Goal: Task Accomplishment & Management: Use online tool/utility

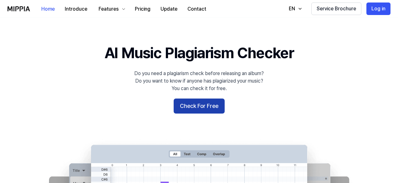
click at [206, 109] on button "Check For Free" at bounding box center [199, 106] width 51 height 15
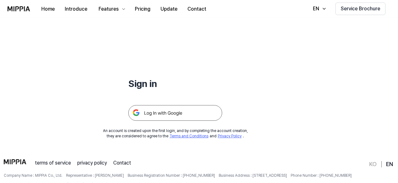
scroll to position [31, 0]
click at [186, 111] on img at bounding box center [175, 112] width 94 height 16
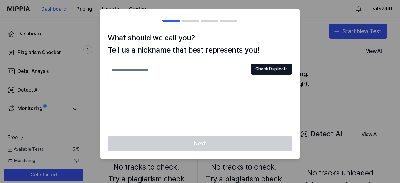
click at [225, 73] on input "text" at bounding box center [178, 70] width 141 height 13
click at [193, 71] on input "text" at bounding box center [178, 70] width 141 height 13
type input "*****"
click at [277, 70] on button "Check Duplicate" at bounding box center [271, 69] width 41 height 11
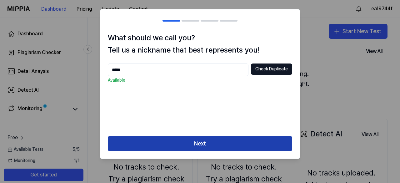
click at [225, 139] on button "Next" at bounding box center [200, 143] width 185 height 15
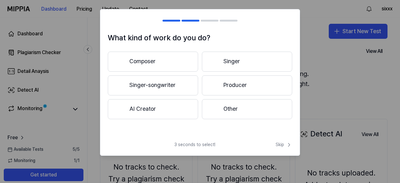
click at [173, 60] on button "Composer" at bounding box center [153, 62] width 90 height 20
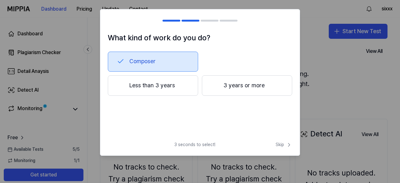
click at [177, 60] on button "Composer" at bounding box center [153, 62] width 90 height 20
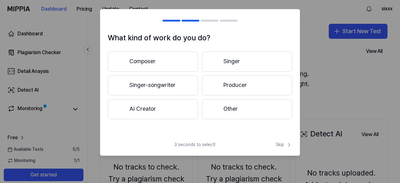
click at [251, 57] on button "Singer" at bounding box center [247, 62] width 90 height 20
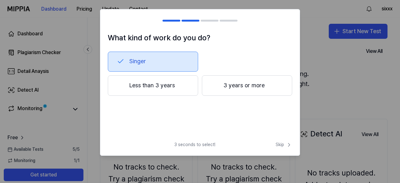
click at [170, 62] on button "Singer" at bounding box center [153, 62] width 90 height 20
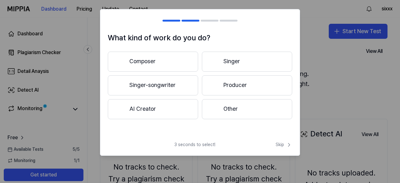
click at [233, 85] on button "Producer" at bounding box center [247, 85] width 90 height 20
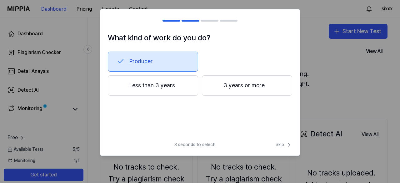
click at [176, 86] on button "Less than 3 years" at bounding box center [153, 85] width 90 height 21
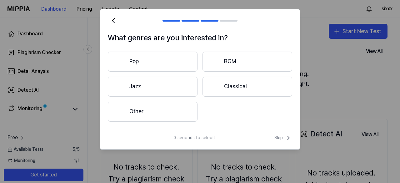
click at [186, 109] on button "Other" at bounding box center [153, 112] width 90 height 20
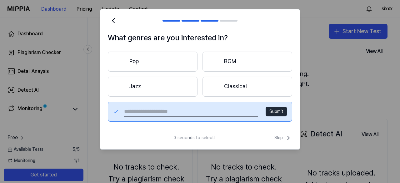
click at [228, 110] on input "text" at bounding box center [191, 112] width 134 height 10
type input "*******"
click at [284, 137] on span "Skip" at bounding box center [284, 138] width 18 height 8
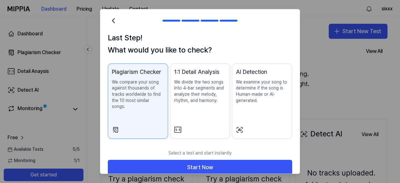
click at [148, 81] on p "We compare your song against thousands of tracks worldwide to find the 10 most …" at bounding box center [138, 94] width 52 height 31
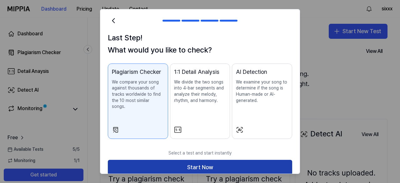
click at [172, 160] on button "Start Now" at bounding box center [200, 167] width 185 height 15
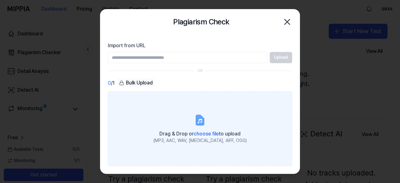
click at [204, 123] on icon at bounding box center [200, 120] width 8 height 10
click at [0, 0] on input "Drag & Drop or choose file to upload (MP3, AAC, WAV, FLAC, AIFF, OGG)" at bounding box center [0, 0] width 0 height 0
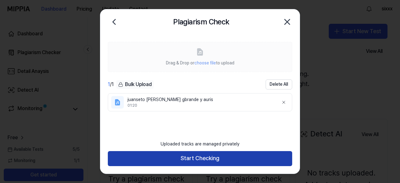
click at [217, 157] on button "Start Checking" at bounding box center [200, 158] width 185 height 15
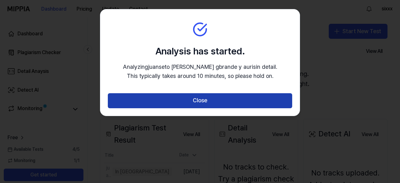
click at [179, 104] on button "Close" at bounding box center [200, 100] width 185 height 15
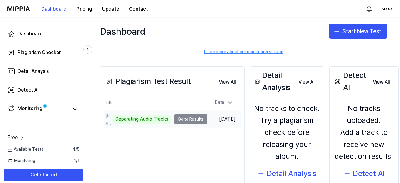
scroll to position [63, 0]
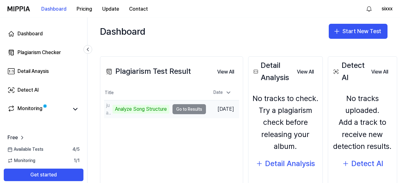
click at [187, 110] on td "juanseto sixto chiquito gbrande y auris Analyze Song Structure Go to Results" at bounding box center [155, 109] width 102 height 18
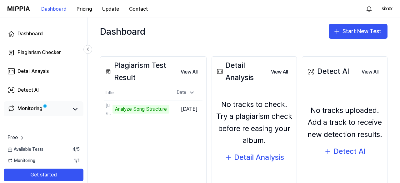
click at [28, 108] on div "Monitoring" at bounding box center [30, 109] width 25 height 9
click at [72, 113] on icon at bounding box center [76, 109] width 8 height 8
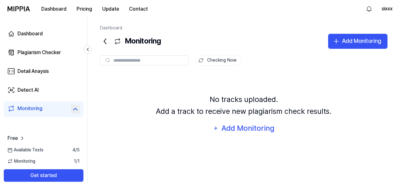
click at [72, 112] on icon at bounding box center [76, 109] width 8 height 8
click at [72, 111] on icon at bounding box center [76, 109] width 8 height 8
click at [39, 93] on link "Detect AI" at bounding box center [44, 90] width 80 height 15
click at [42, 70] on div "Detail Anaysis" at bounding box center [33, 72] width 31 height 8
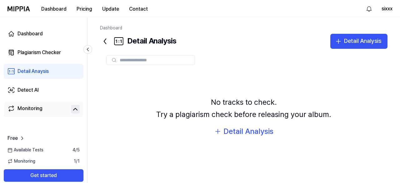
click at [54, 70] on link "Detail Anaysis" at bounding box center [44, 71] width 80 height 15
click at [37, 32] on div "Dashboard" at bounding box center [30, 34] width 25 height 8
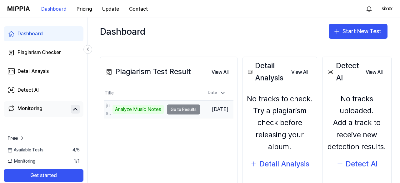
scroll to position [63, 0]
click at [137, 109] on div "Analyze Music Notes" at bounding box center [138, 109] width 51 height 9
click at [212, 111] on td "Oct 12, 2025" at bounding box center [217, 109] width 33 height 18
click at [222, 110] on td "Oct 12, 2025" at bounding box center [217, 109] width 33 height 18
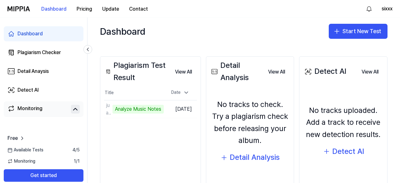
drag, startPoint x: 218, startPoint y: 126, endPoint x: 206, endPoint y: 120, distance: 13.9
click at [218, 126] on div "No tracks to check. Try a plagiarism check before releasing your album." at bounding box center [250, 123] width 80 height 48
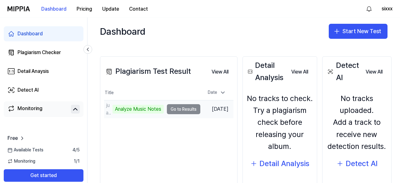
click at [190, 109] on td "juanseto sixto chiquito gbrande y auris Analyze Music Notes Go to Results" at bounding box center [152, 109] width 96 height 18
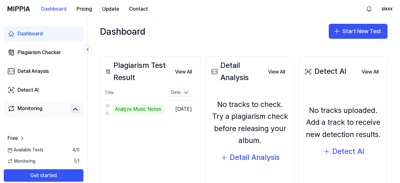
click at [188, 92] on icon at bounding box center [186, 92] width 6 height 6
click at [185, 90] on div "Date" at bounding box center [180, 93] width 23 height 10
drag, startPoint x: 112, startPoint y: 108, endPoint x: 107, endPoint y: 132, distance: 24.5
click at [107, 132] on div "Plagiarism Test Result View All Plagiarism Test Result Title Date juanseto sixt…" at bounding box center [150, 126] width 101 height 141
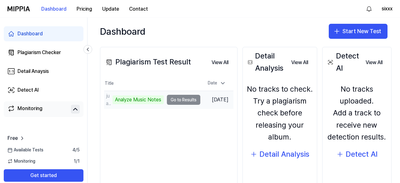
scroll to position [58, 0]
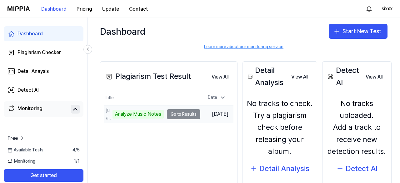
click at [175, 114] on td "juanseto sixto chiquito gbrande y auris Analyze Music Notes Go to Results" at bounding box center [152, 114] width 96 height 18
click at [178, 116] on td "juanseto sixto chiquito gbrande y auris Analyze Music Notes Go to Results" at bounding box center [152, 114] width 96 height 18
click at [187, 115] on td "juanseto sixto chiquito gbrande y auris Analyze Music Notes Go to Results" at bounding box center [152, 114] width 96 height 18
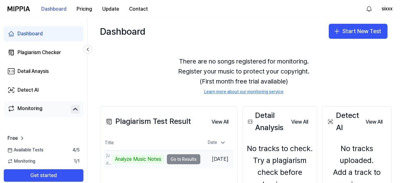
scroll to position [0, 0]
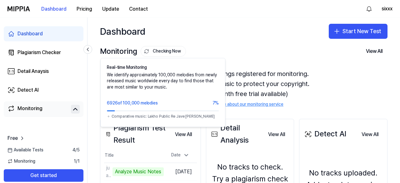
click at [156, 49] on button "Checking Now" at bounding box center [163, 51] width 45 height 11
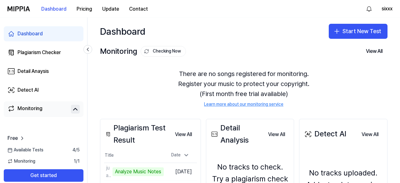
click at [156, 49] on button "Checking Now" at bounding box center [163, 51] width 45 height 11
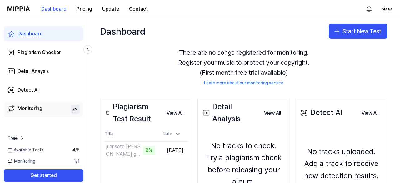
scroll to position [31, 0]
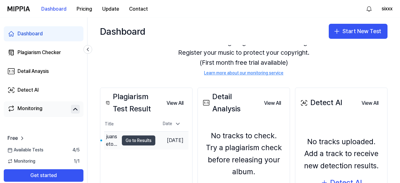
click at [141, 142] on button "Go to Results" at bounding box center [138, 140] width 33 height 10
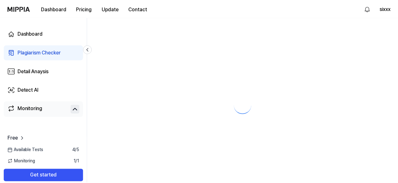
scroll to position [0, 0]
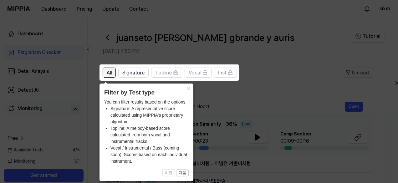
click at [114, 76] on button "All" at bounding box center [109, 73] width 13 height 10
click at [110, 74] on span "All" at bounding box center [109, 73] width 5 height 8
click at [188, 90] on button "×" at bounding box center [188, 88] width 10 height 9
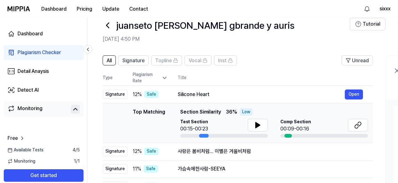
scroll to position [31, 0]
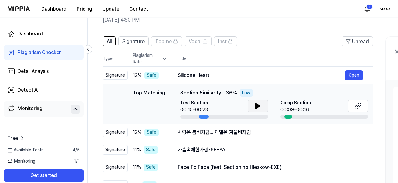
click at [249, 109] on button at bounding box center [258, 106] width 20 height 13
click at [258, 105] on icon at bounding box center [258, 106] width 1 height 5
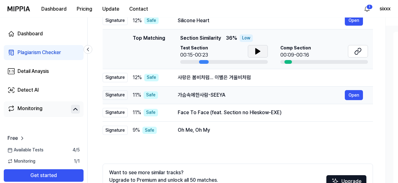
scroll to position [94, 0]
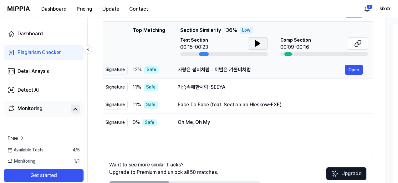
click at [210, 75] on td "사랑은 봄비처럼... 이별은 겨울비처럼 Open" at bounding box center [270, 70] width 205 height 18
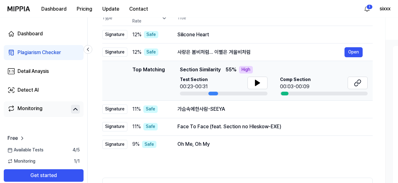
scroll to position [63, 0]
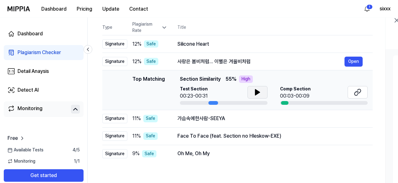
click at [254, 94] on icon at bounding box center [258, 93] width 8 height 8
click at [259, 89] on icon at bounding box center [258, 93] width 8 height 8
click at [361, 89] on button at bounding box center [358, 92] width 20 height 13
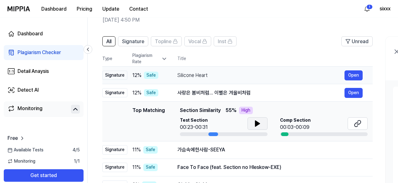
click at [215, 79] on div "Silicone Heart" at bounding box center [260, 76] width 167 height 8
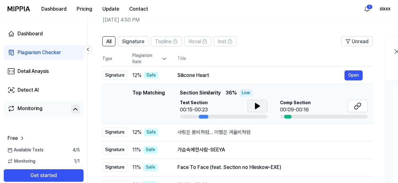
click at [255, 105] on icon at bounding box center [257, 106] width 4 height 6
click at [256, 105] on icon at bounding box center [256, 106] width 1 height 5
click at [367, 105] on button at bounding box center [358, 106] width 20 height 13
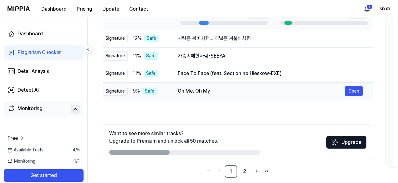
click at [198, 91] on div "Oh Me, Oh My" at bounding box center [261, 91] width 167 height 8
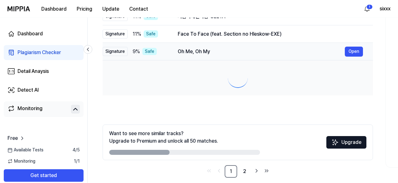
scroll to position [86, 0]
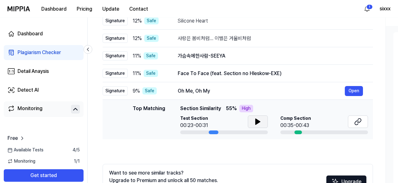
click at [256, 124] on icon at bounding box center [258, 122] width 4 height 6
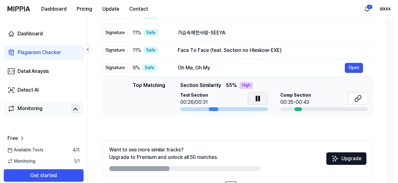
scroll to position [117, 0]
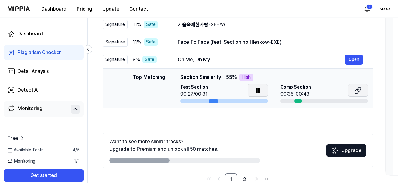
click at [356, 88] on icon at bounding box center [358, 91] width 8 height 8
click at [254, 88] on icon at bounding box center [258, 91] width 8 height 8
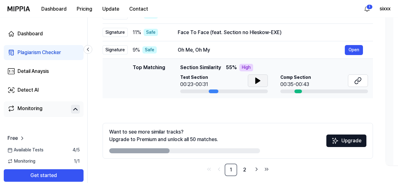
scroll to position [132, 0]
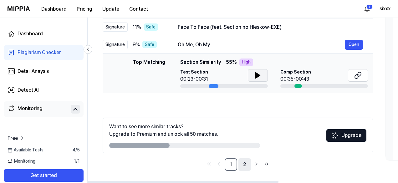
click at [240, 168] on link "2" at bounding box center [244, 164] width 13 height 13
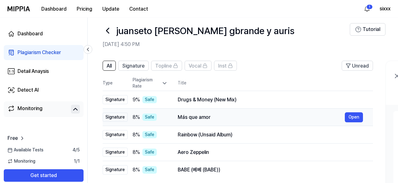
scroll to position [0, 0]
click at [198, 120] on div "Más que amor" at bounding box center [261, 118] width 167 height 8
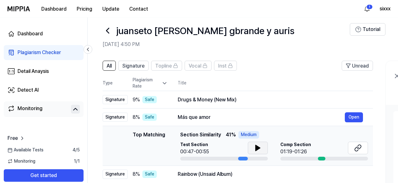
click at [253, 145] on button at bounding box center [258, 148] width 20 height 13
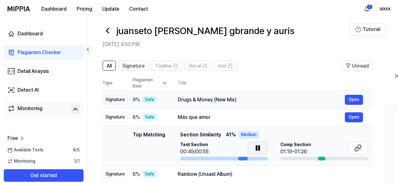
click at [215, 106] on td "Drugs & Money (New Mix) Open" at bounding box center [270, 100] width 205 height 18
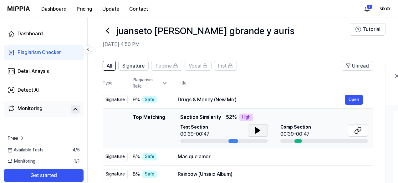
click at [262, 131] on button at bounding box center [258, 130] width 20 height 13
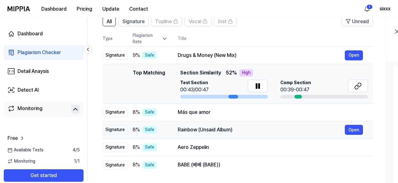
scroll to position [38, 0]
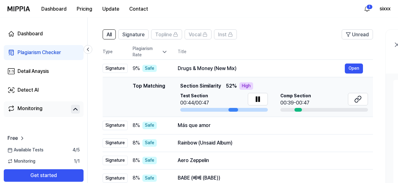
drag, startPoint x: 251, startPoint y: 84, endPoint x: 259, endPoint y: 84, distance: 8.8
click at [263, 84] on div "Top Matching Section Similarity 52 % High" at bounding box center [274, 86] width 188 height 8
click at [360, 100] on icon at bounding box center [358, 99] width 8 height 8
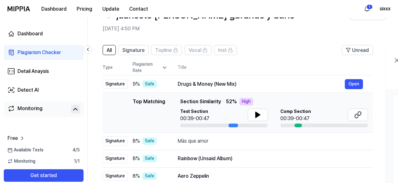
scroll to position [31, 0]
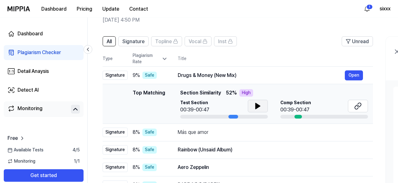
click at [262, 105] on button at bounding box center [258, 106] width 20 height 13
click at [363, 105] on button at bounding box center [358, 106] width 20 height 13
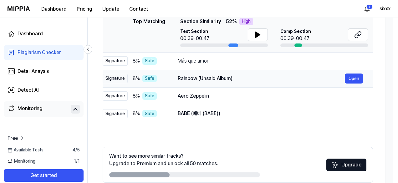
scroll to position [94, 0]
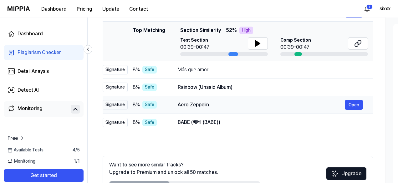
click at [215, 103] on div "Aero Zeppelin" at bounding box center [261, 105] width 167 height 8
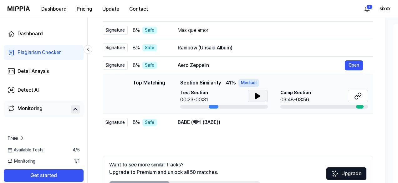
click at [251, 95] on button at bounding box center [258, 96] width 20 height 13
click at [357, 94] on icon at bounding box center [358, 96] width 8 height 8
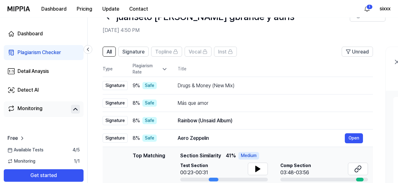
scroll to position [0, 0]
